Goal: Task Accomplishment & Management: Manage account settings

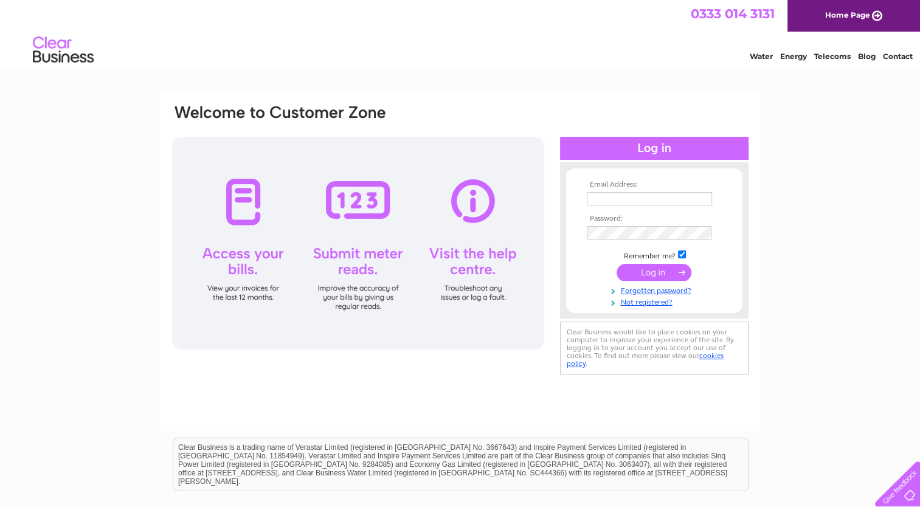
click at [628, 195] on input "text" at bounding box center [649, 198] width 125 height 13
type input "richardjoyce1303@gmail.com"
click at [662, 269] on input "submit" at bounding box center [654, 273] width 75 height 17
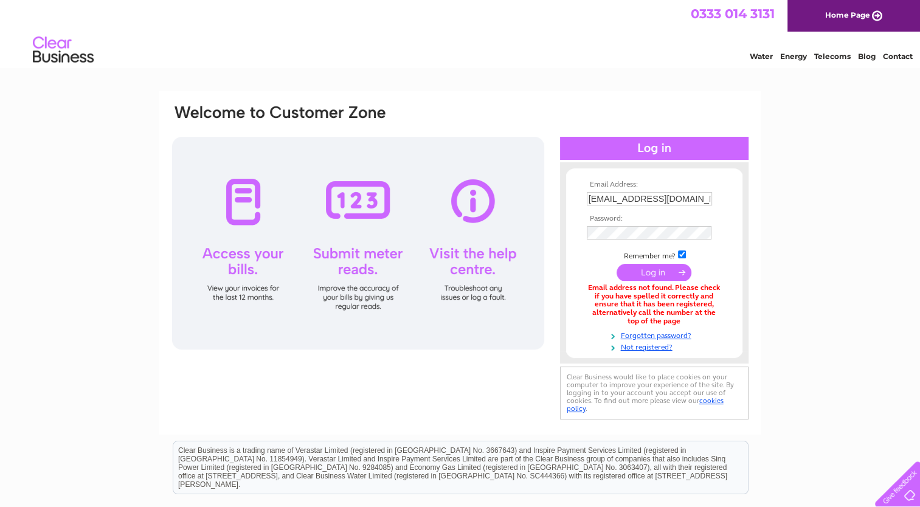
click at [606, 197] on input "[EMAIL_ADDRESS][DOMAIN_NAME]" at bounding box center [649, 198] width 125 height 13
drag, startPoint x: 706, startPoint y: 198, endPoint x: 535, endPoint y: 193, distance: 170.4
click at [535, 193] on div "Email Address: richardjoyce1303@gmail.com Password:" at bounding box center [460, 263] width 579 height 321
click at [624, 196] on input "text" at bounding box center [650, 199] width 127 height 15
type input "richardjoyce13@btconnect.com"
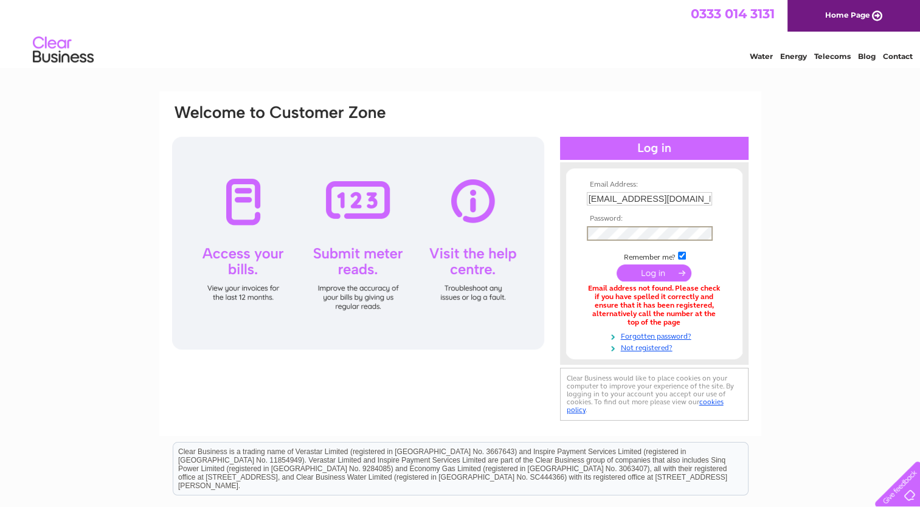
click at [654, 272] on input "submit" at bounding box center [654, 273] width 75 height 17
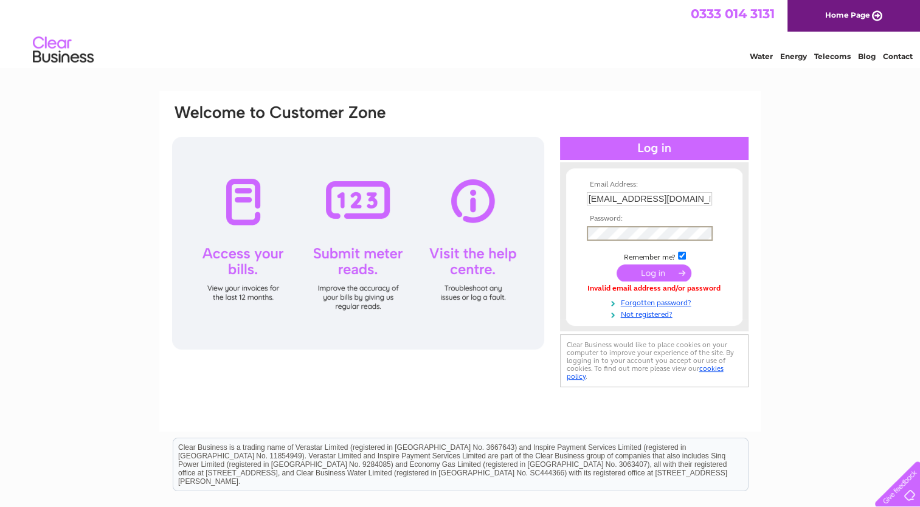
click at [661, 269] on input "submit" at bounding box center [654, 273] width 75 height 17
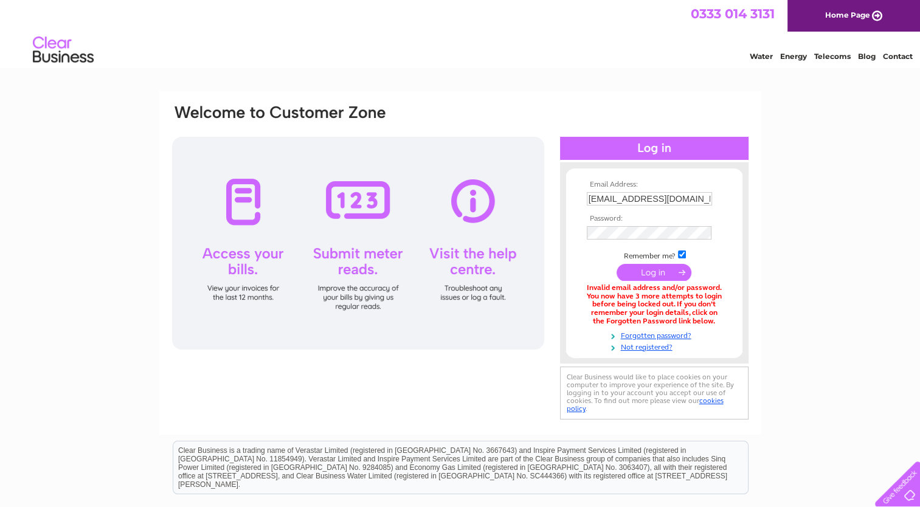
click at [664, 271] on input "submit" at bounding box center [654, 272] width 75 height 17
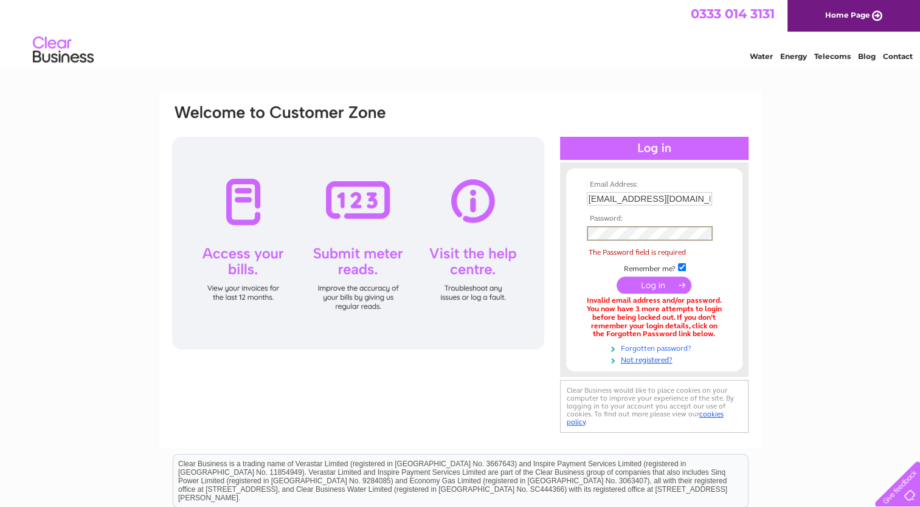
click at [661, 348] on link "Forgotten password?" at bounding box center [656, 348] width 138 height 12
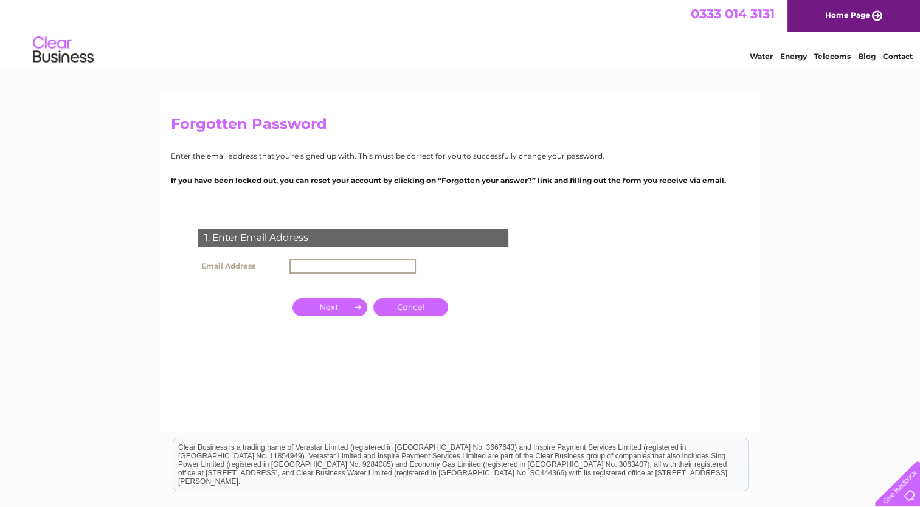
click at [306, 264] on input "text" at bounding box center [353, 266] width 127 height 15
type input "richardjoyce1303@gmail.com"
click at [333, 308] on input "button" at bounding box center [330, 307] width 75 height 17
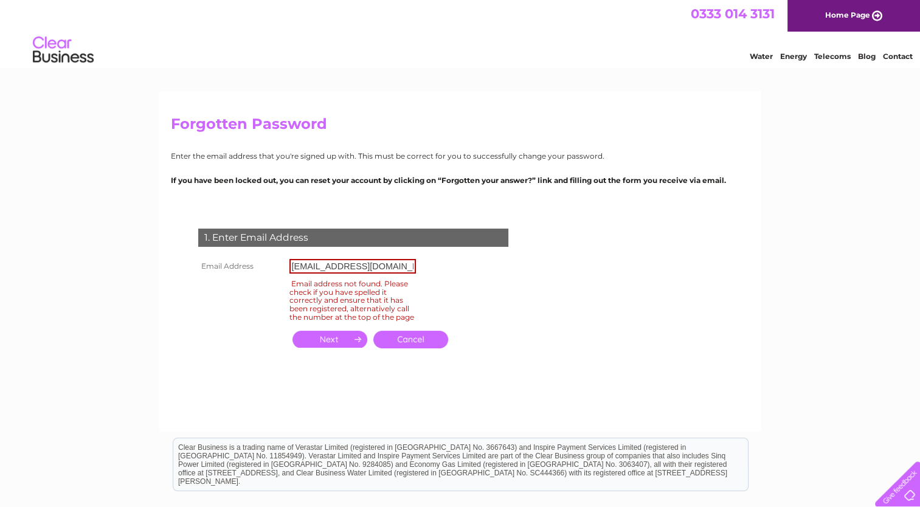
click at [406, 344] on link "Cancel" at bounding box center [411, 340] width 75 height 18
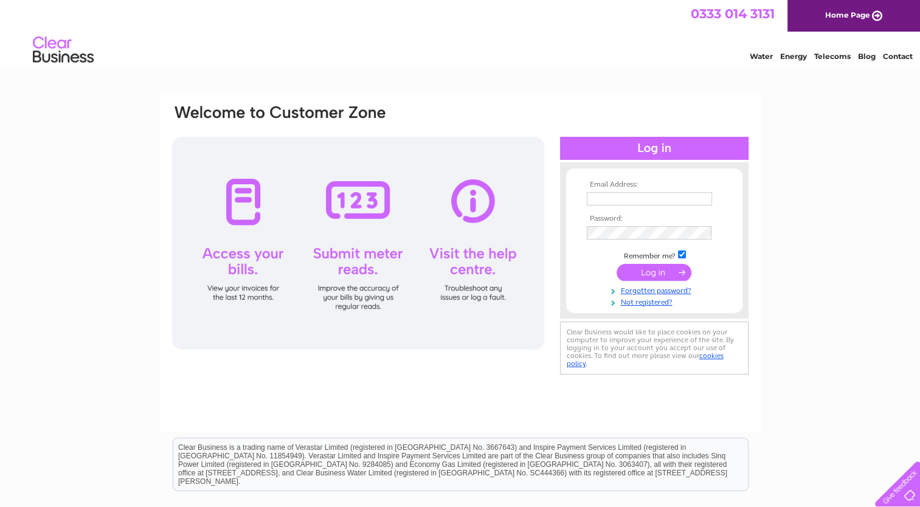
click at [625, 198] on input "text" at bounding box center [649, 198] width 125 height 13
type input "[EMAIL_ADDRESS][DOMAIN_NAME]"
click at [651, 291] on link "Forgotten password?" at bounding box center [656, 290] width 138 height 12
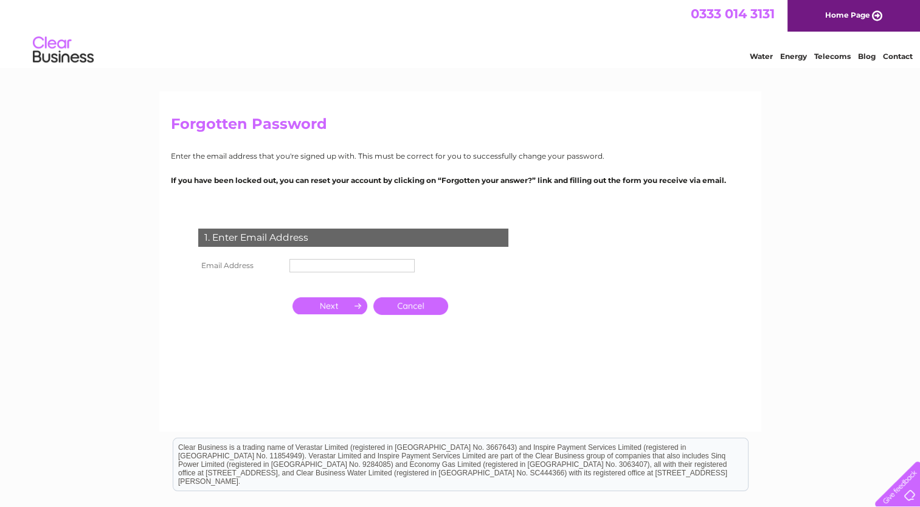
click at [324, 264] on input "text" at bounding box center [352, 265] width 125 height 13
type input "[EMAIL_ADDRESS][DOMAIN_NAME]"
click at [335, 304] on input "button" at bounding box center [330, 307] width 75 height 17
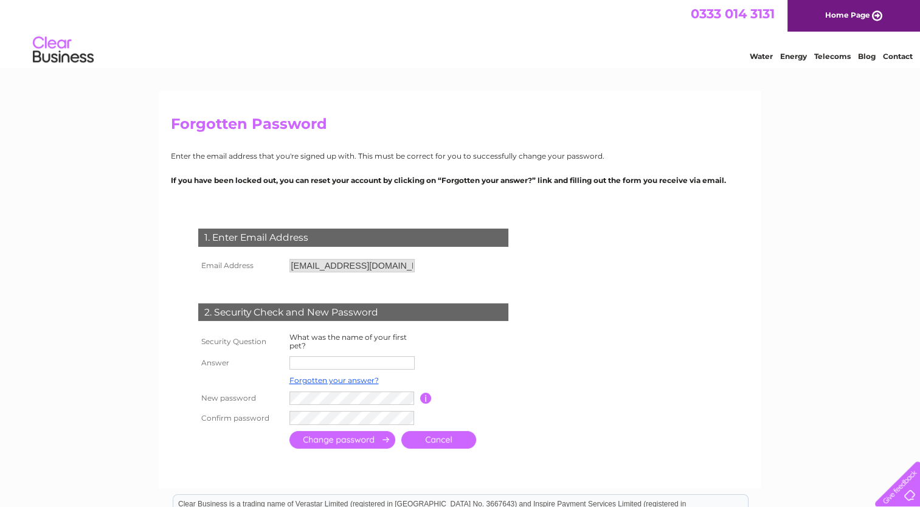
click at [335, 359] on input "text" at bounding box center [352, 362] width 125 height 13
type input "rover"
click at [344, 442] on input "submit" at bounding box center [343, 441] width 106 height 18
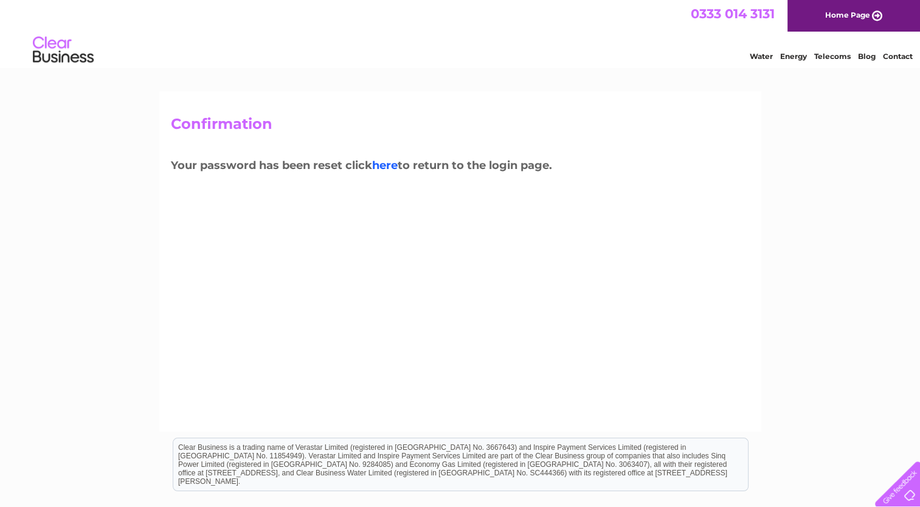
click at [392, 165] on link "here" at bounding box center [385, 165] width 26 height 13
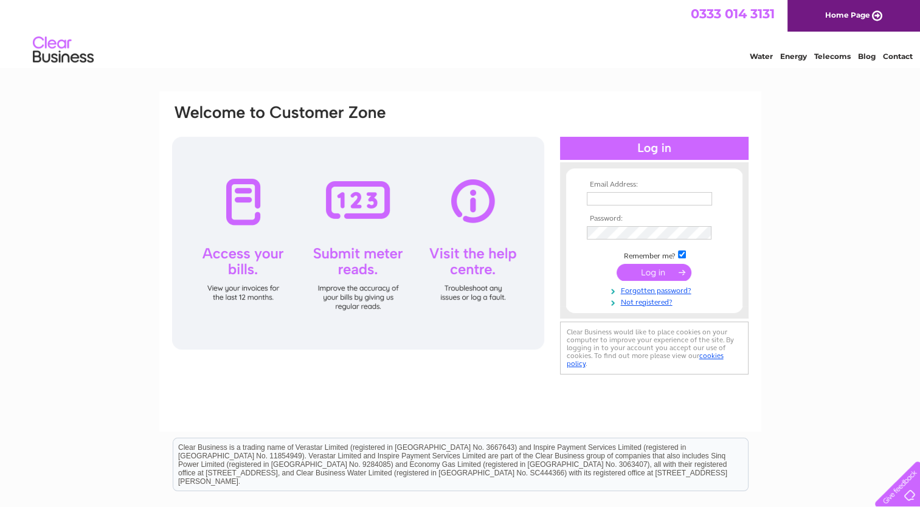
type input "[EMAIL_ADDRESS][DOMAIN_NAME]"
click at [255, 260] on div at bounding box center [358, 243] width 372 height 213
click at [646, 268] on input "submit" at bounding box center [654, 272] width 75 height 17
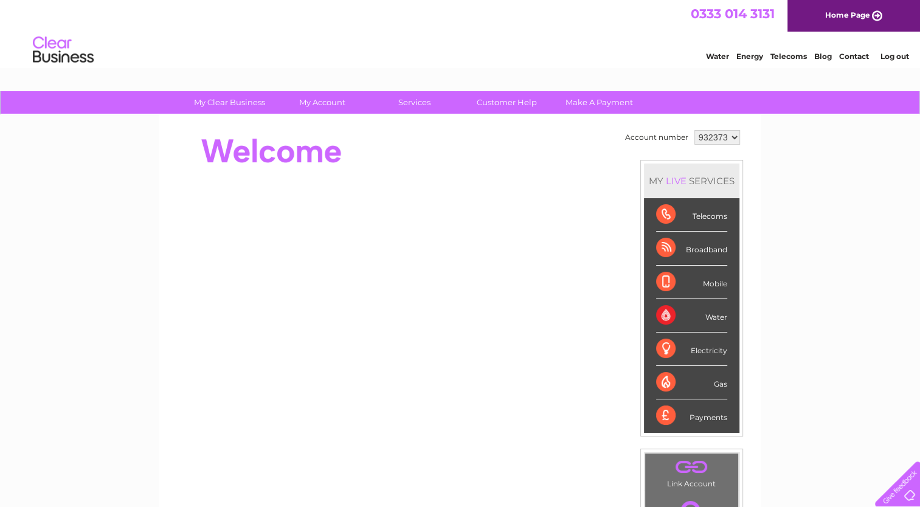
click at [732, 134] on select "932373" at bounding box center [718, 137] width 46 height 15
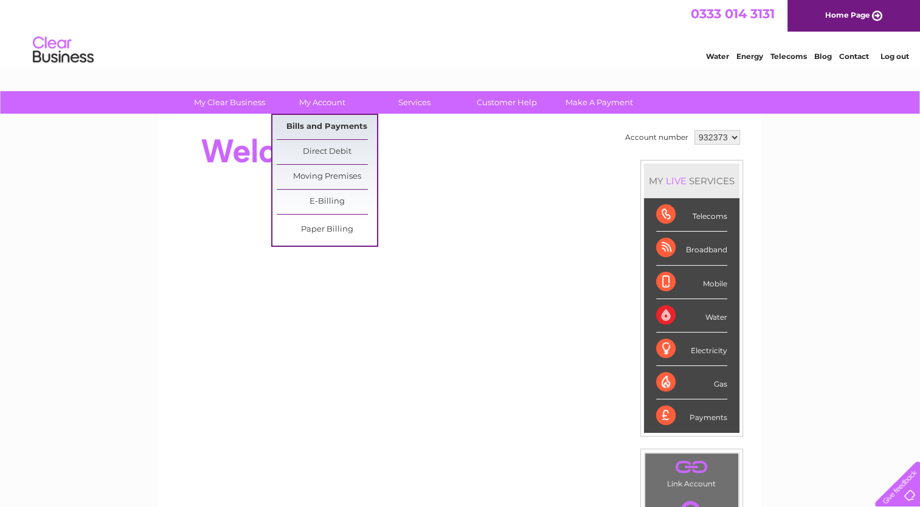
click at [333, 124] on link "Bills and Payments" at bounding box center [327, 127] width 100 height 24
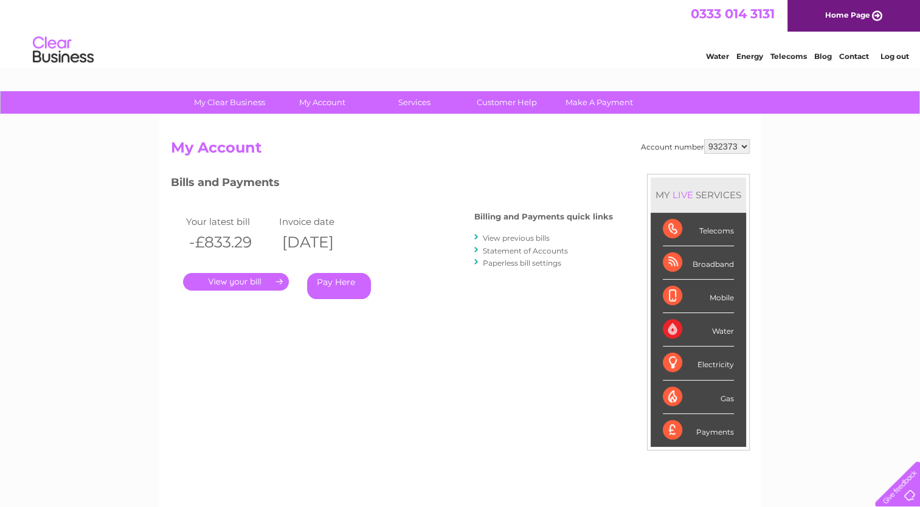
click at [246, 281] on link "." at bounding box center [236, 282] width 106 height 18
